Goal: Transaction & Acquisition: Book appointment/travel/reservation

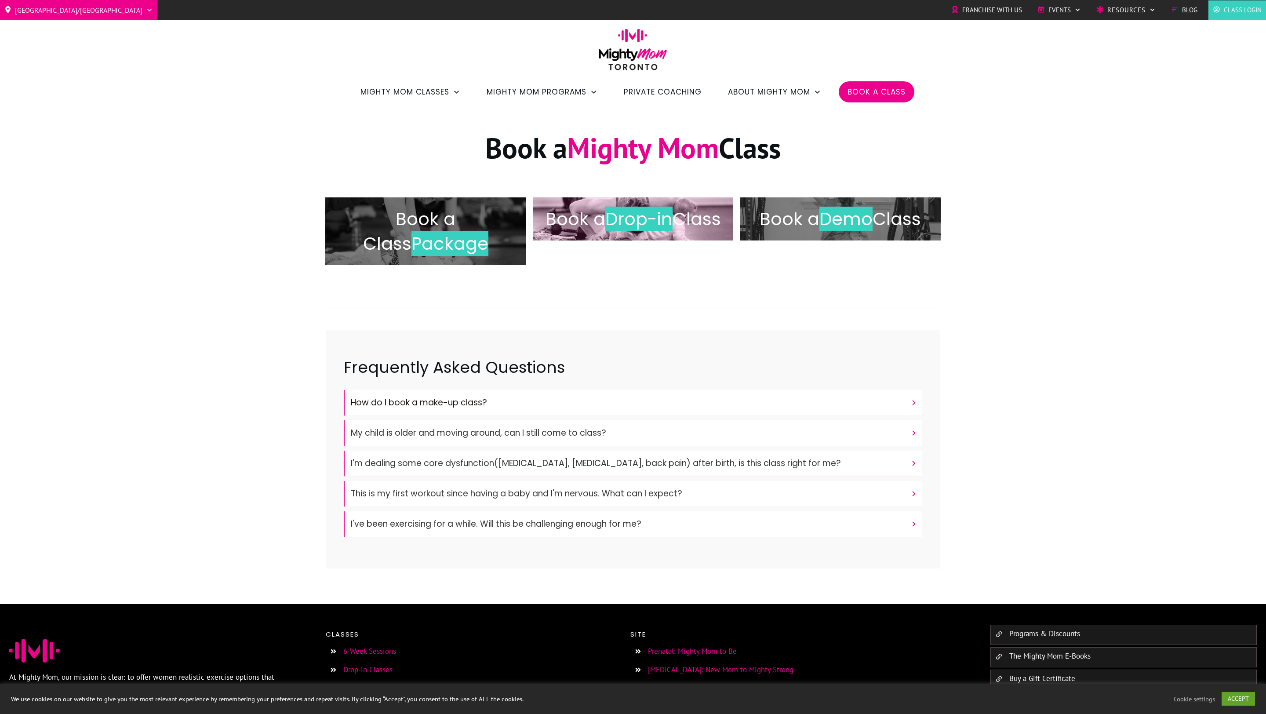
click at [627, 231] on h2 "Book a Drop-in Class" at bounding box center [633, 219] width 182 height 25
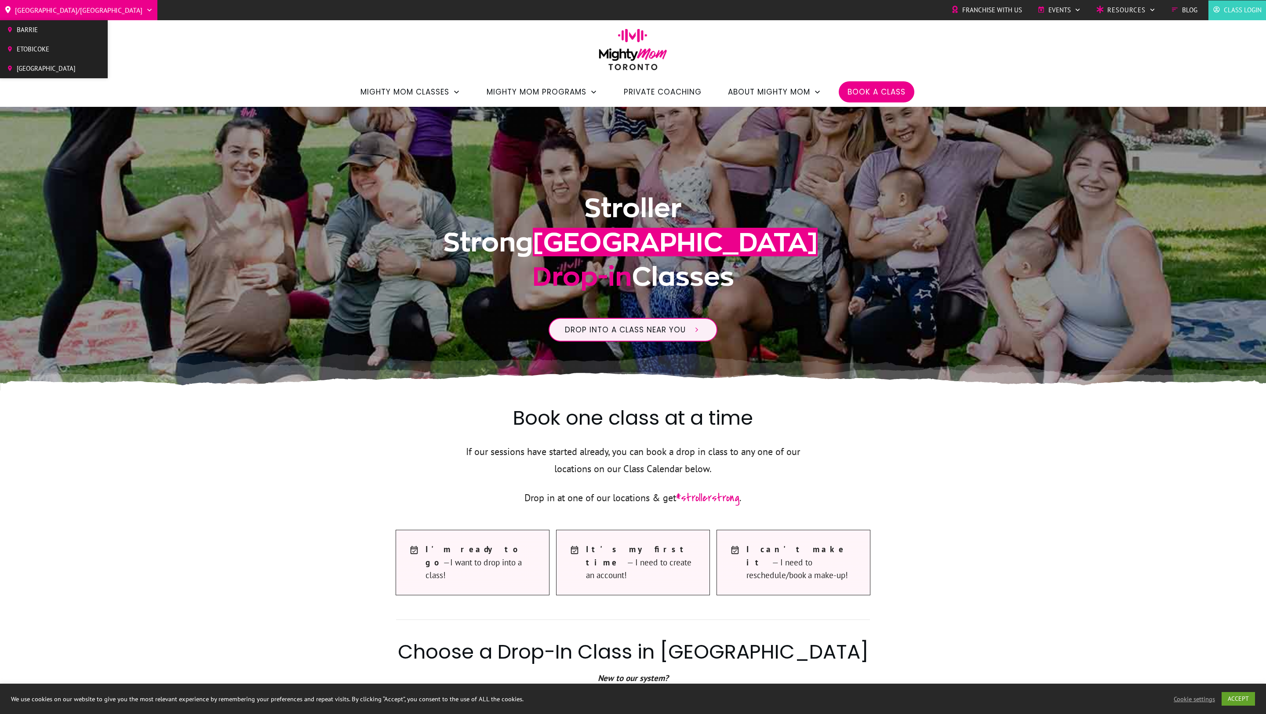
click at [57, 62] on span "[GEOGRAPHIC_DATA]" at bounding box center [46, 68] width 59 height 13
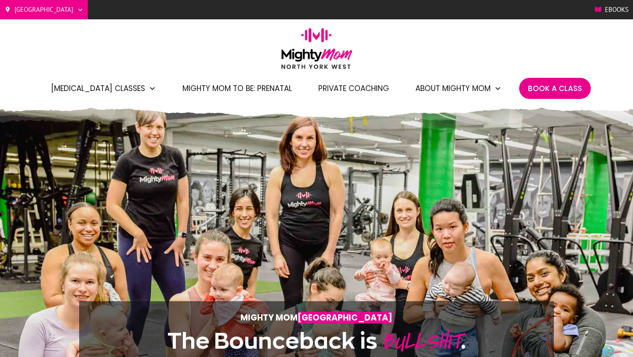
click at [556, 85] on span "Book A Class" at bounding box center [555, 88] width 54 height 15
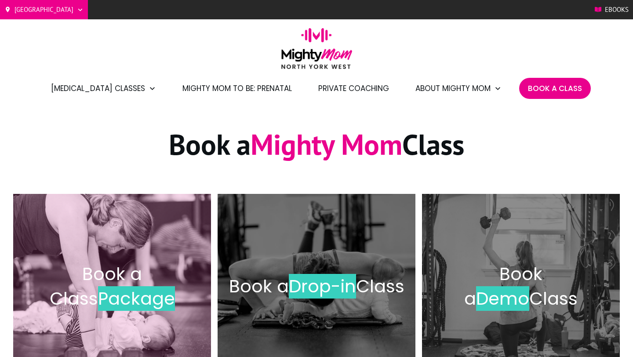
click at [100, 301] on span "Package" at bounding box center [136, 298] width 77 height 25
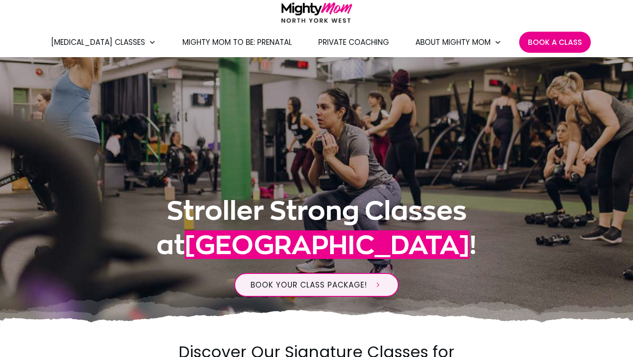
scroll to position [68, 0]
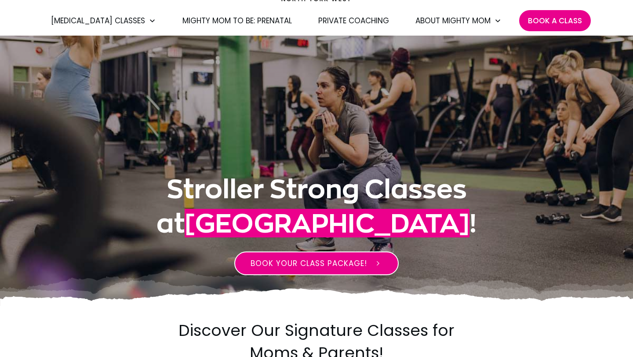
click at [308, 260] on span "BOOK YOUR CLASS PACKAGE!" at bounding box center [309, 263] width 117 height 11
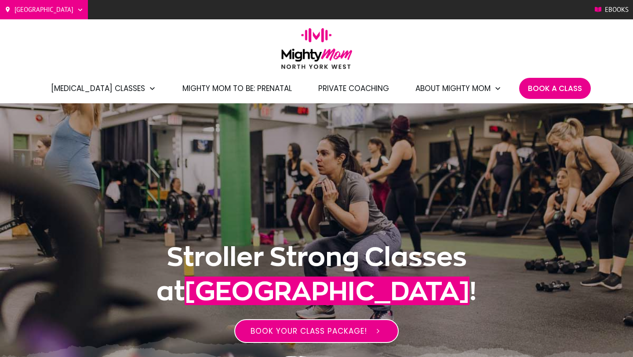
click at [300, 335] on span "BOOK YOUR CLASS PACKAGE!" at bounding box center [309, 331] width 117 height 11
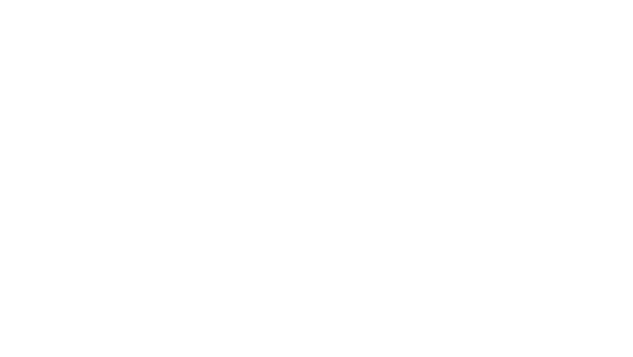
scroll to position [969, 0]
